Goal: Transaction & Acquisition: Purchase product/service

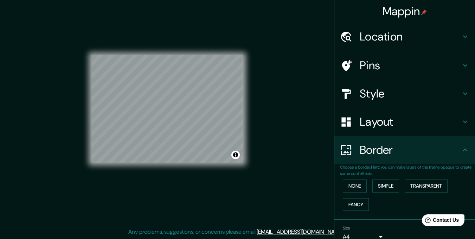
click at [231, 178] on div "© Mapbox © OpenStreetMap Improve this map" at bounding box center [167, 108] width 152 height 215
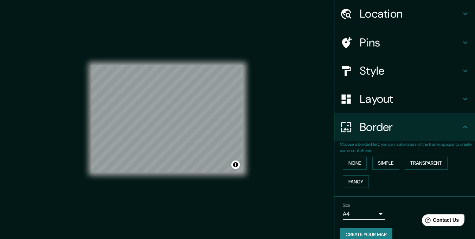
scroll to position [33, 0]
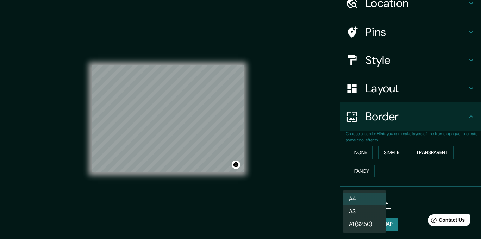
click at [370, 201] on body "Mappin Location Pins Style Layout Border Choose a border. Hint : you can make l…" at bounding box center [240, 119] width 481 height 239
click at [416, 205] on div at bounding box center [240, 119] width 481 height 239
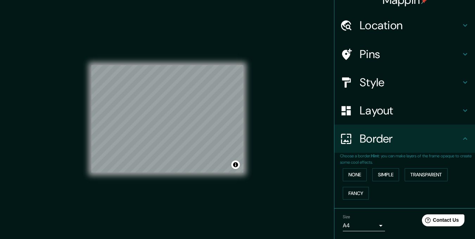
scroll to position [0, 0]
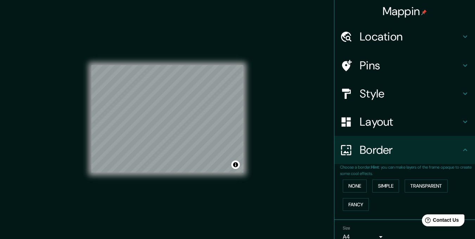
click at [382, 40] on h4 "Location" at bounding box center [410, 37] width 101 height 14
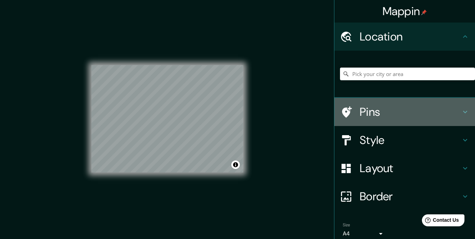
click at [373, 108] on h4 "Pins" at bounding box center [410, 112] width 101 height 14
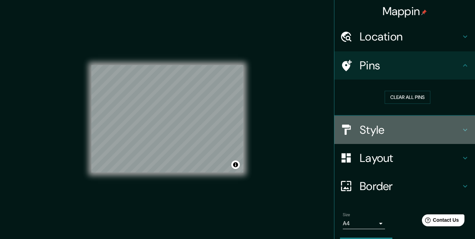
click at [392, 128] on h4 "Style" at bounding box center [410, 130] width 101 height 14
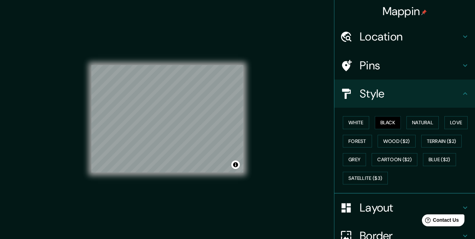
click at [380, 66] on h4 "Pins" at bounding box center [410, 65] width 101 height 14
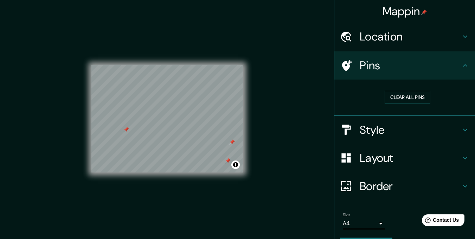
click at [403, 70] on h4 "Pins" at bounding box center [410, 65] width 101 height 14
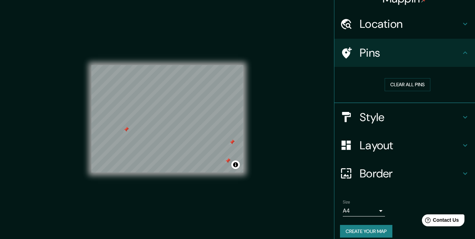
scroll to position [20, 0]
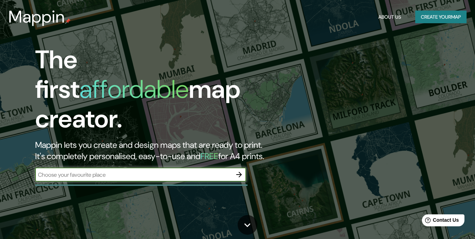
click at [175, 171] on input "text" at bounding box center [133, 175] width 197 height 8
type input "MENDOZA"
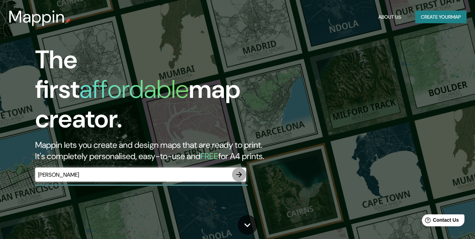
click at [239, 170] on icon "button" at bounding box center [239, 174] width 8 height 8
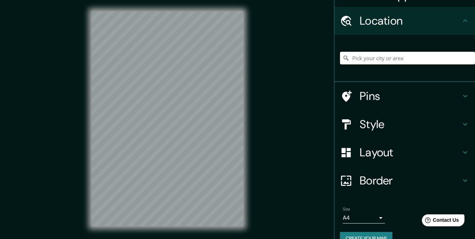
scroll to position [30, 0]
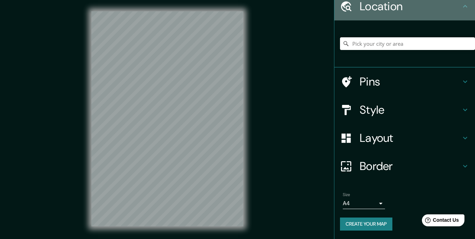
click at [369, 5] on h4 "Location" at bounding box center [410, 6] width 101 height 14
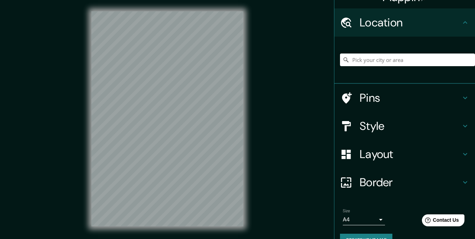
scroll to position [0, 0]
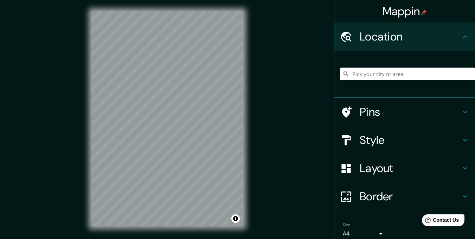
click at [248, 83] on div "© Mapbox © OpenStreetMap Improve this map" at bounding box center [167, 118] width 175 height 237
click at [245, 93] on div "© Mapbox © OpenStreetMap Improve this map" at bounding box center [167, 118] width 175 height 237
click at [62, 163] on div "Mappin Location Pins Style Layout Border Choose a border. Hint : you can make l…" at bounding box center [237, 124] width 475 height 249
click at [208, 191] on div "© Mapbox © OpenStreetMap Improve this map" at bounding box center [167, 118] width 152 height 215
click at [236, 218] on button "Toggle attribution" at bounding box center [236, 218] width 8 height 8
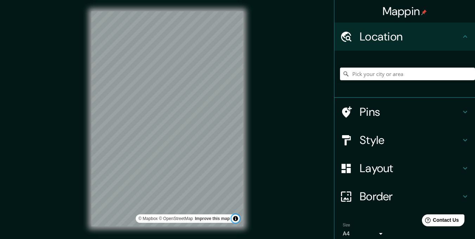
click at [234, 219] on button "Toggle attribution" at bounding box center [236, 218] width 8 height 8
